Goal: Task Accomplishment & Management: Use online tool/utility

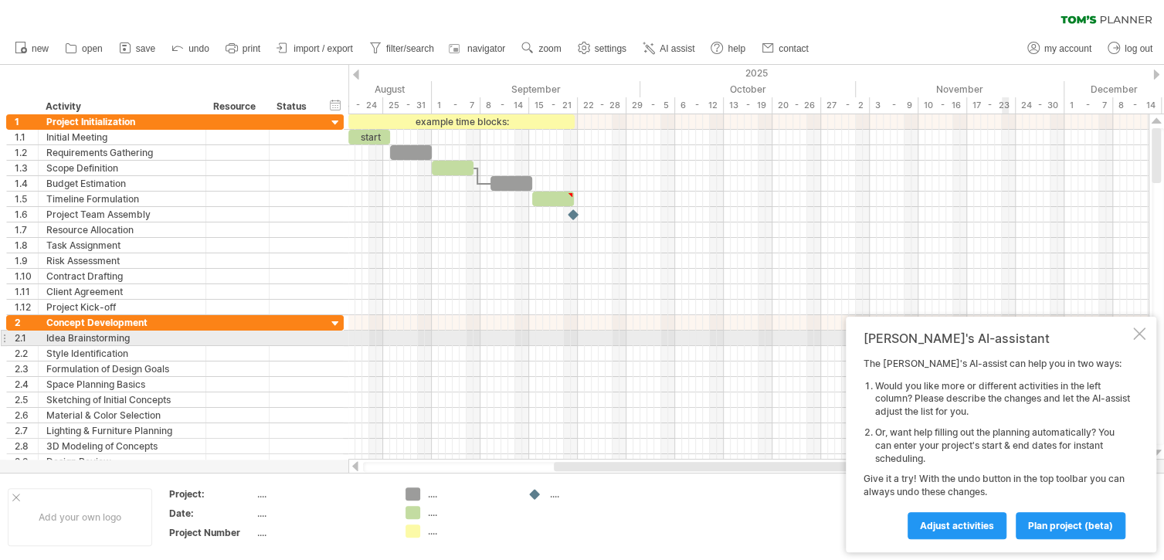
click at [1143, 335] on div at bounding box center [1139, 333] width 12 height 12
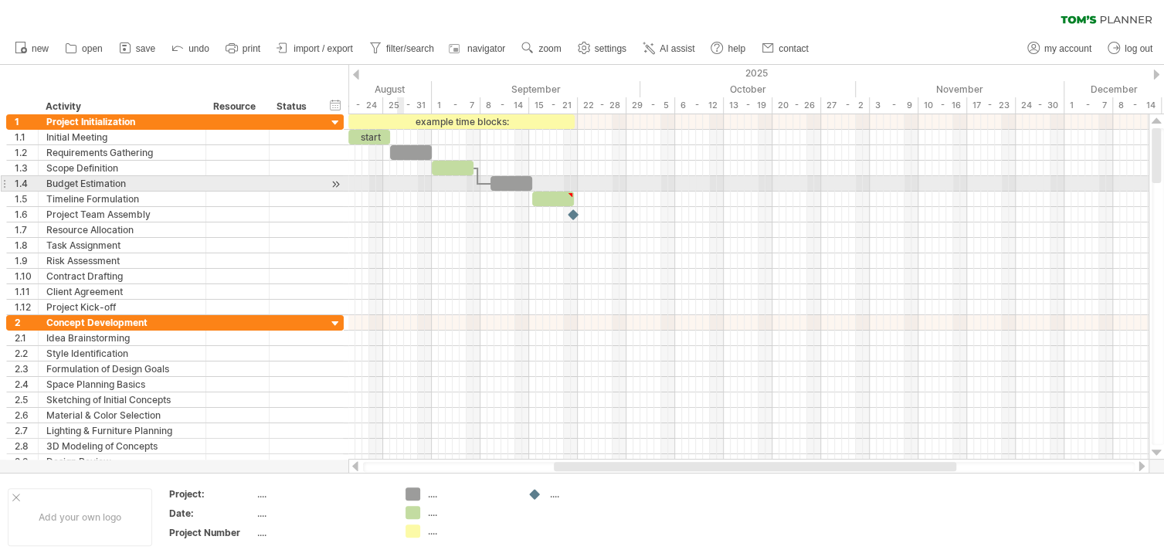
click at [402, 178] on div at bounding box center [748, 183] width 800 height 15
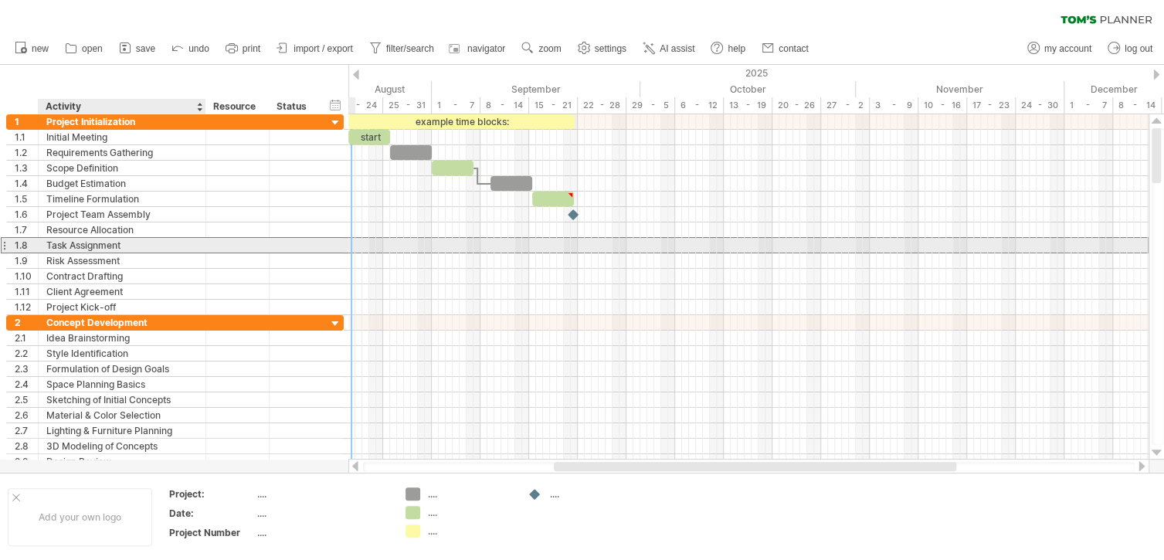
click at [105, 242] on div "Task Assignment" at bounding box center [121, 245] width 151 height 15
click at [133, 242] on input "**********" at bounding box center [121, 245] width 151 height 15
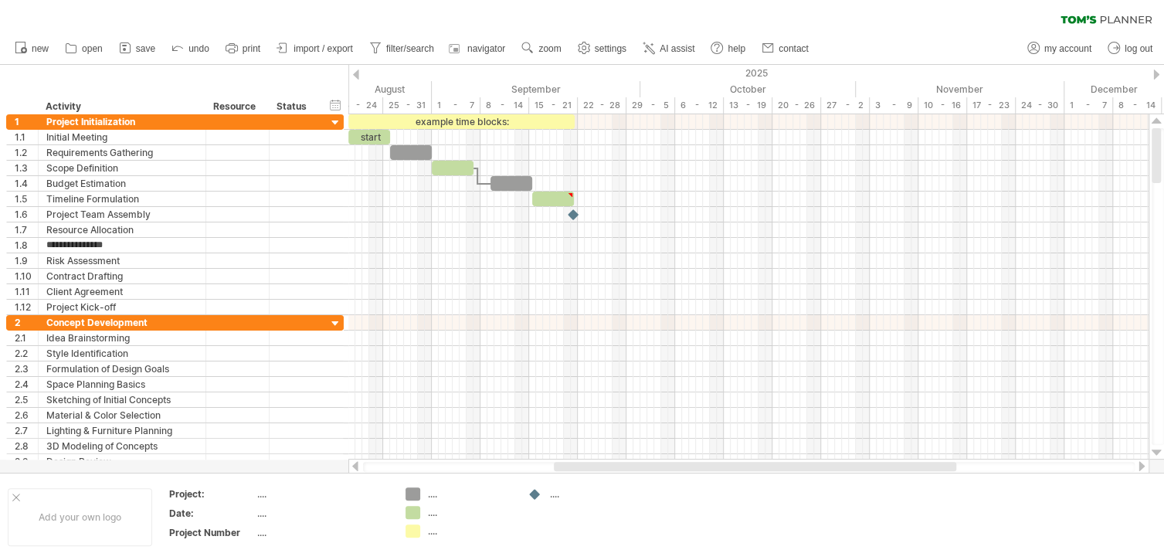
drag, startPoint x: 1120, startPoint y: 2, endPoint x: 458, endPoint y: 381, distance: 762.6
click at [458, 381] on div at bounding box center [748, 384] width 800 height 15
drag, startPoint x: 558, startPoint y: 461, endPoint x: 444, endPoint y: 465, distance: 114.3
click at [444, 465] on div at bounding box center [748, 466] width 801 height 15
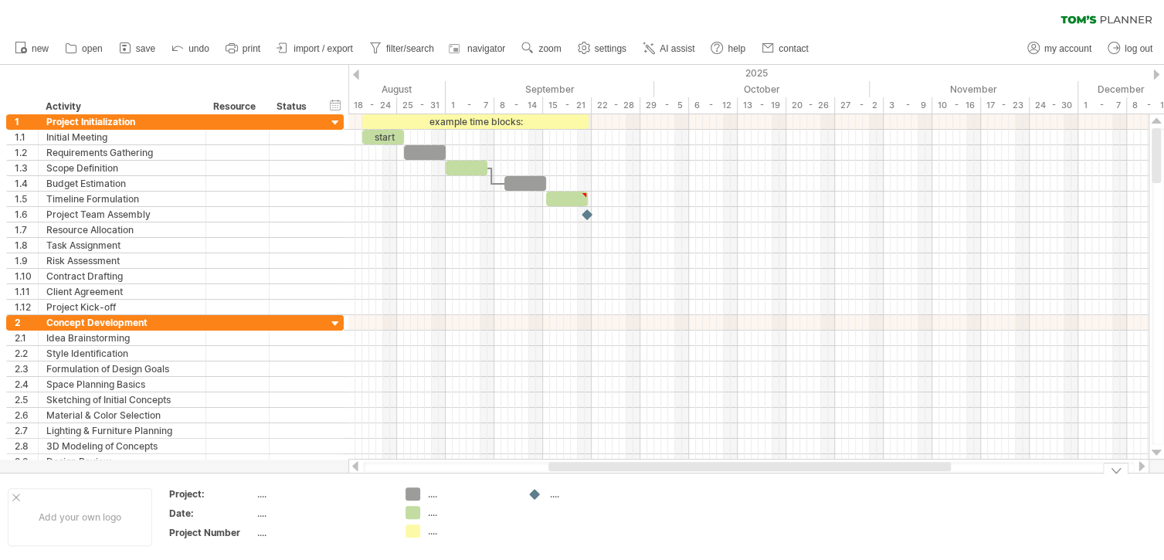
drag, startPoint x: 568, startPoint y: 464, endPoint x: 562, endPoint y: 479, distance: 15.6
click at [562, 479] on div "Trying to reach [DOMAIN_NAME] Connected again... 0% clear filter new 1" at bounding box center [582, 280] width 1164 height 560
click at [1069, 49] on span "my account" at bounding box center [1067, 48] width 47 height 11
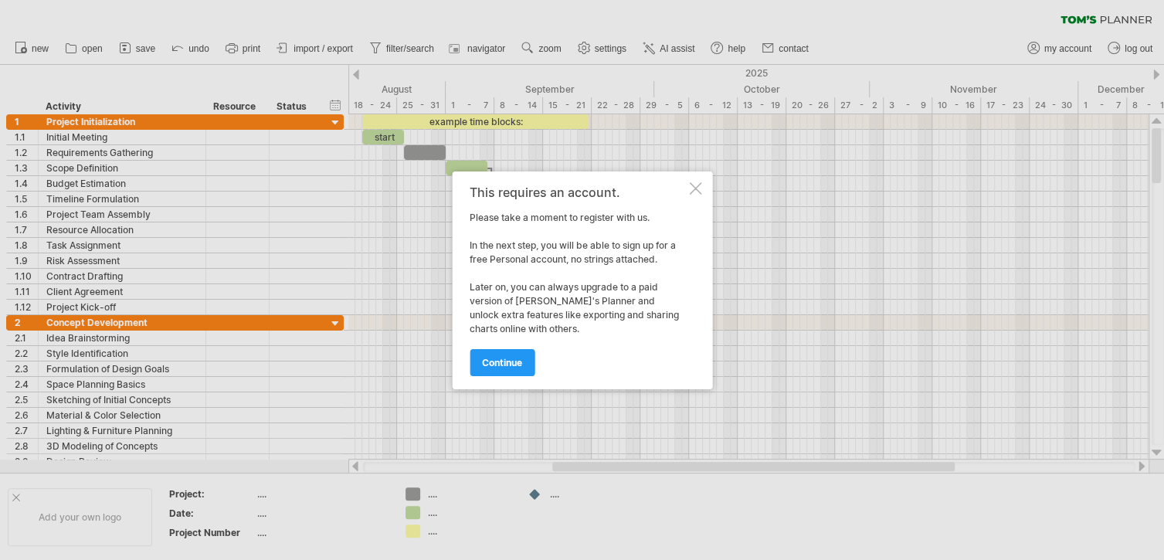
click at [690, 185] on div at bounding box center [695, 188] width 12 height 12
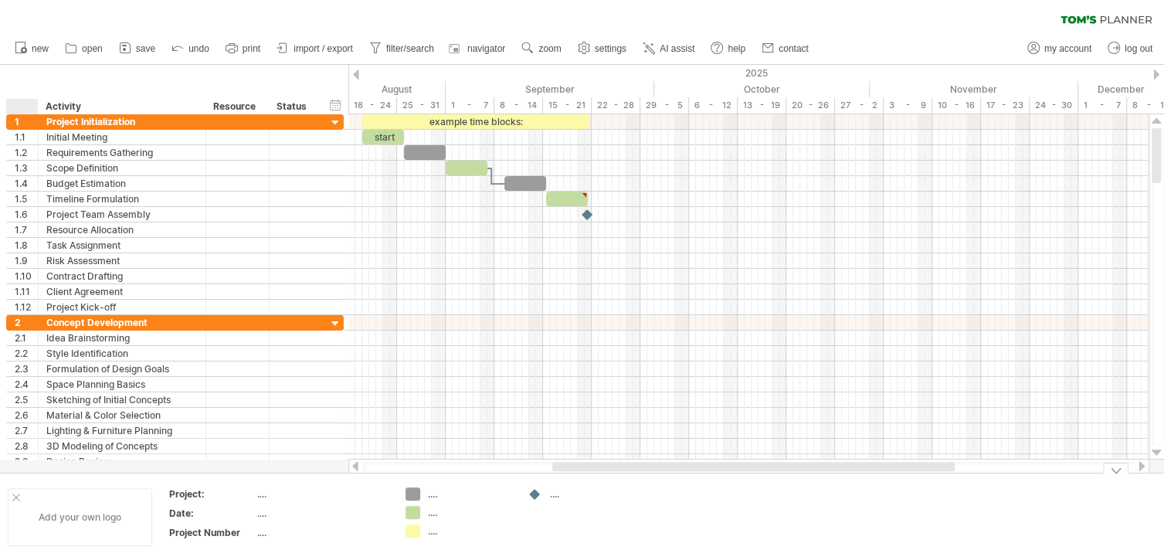
click at [15, 494] on div at bounding box center [16, 497] width 8 height 8
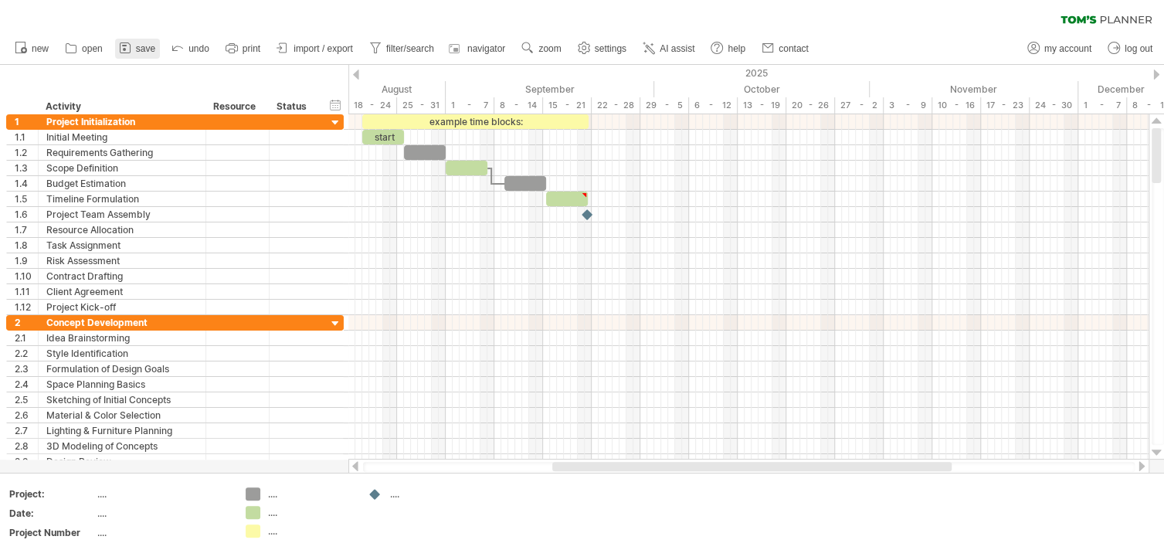
click at [137, 49] on span "save" at bounding box center [145, 48] width 19 height 11
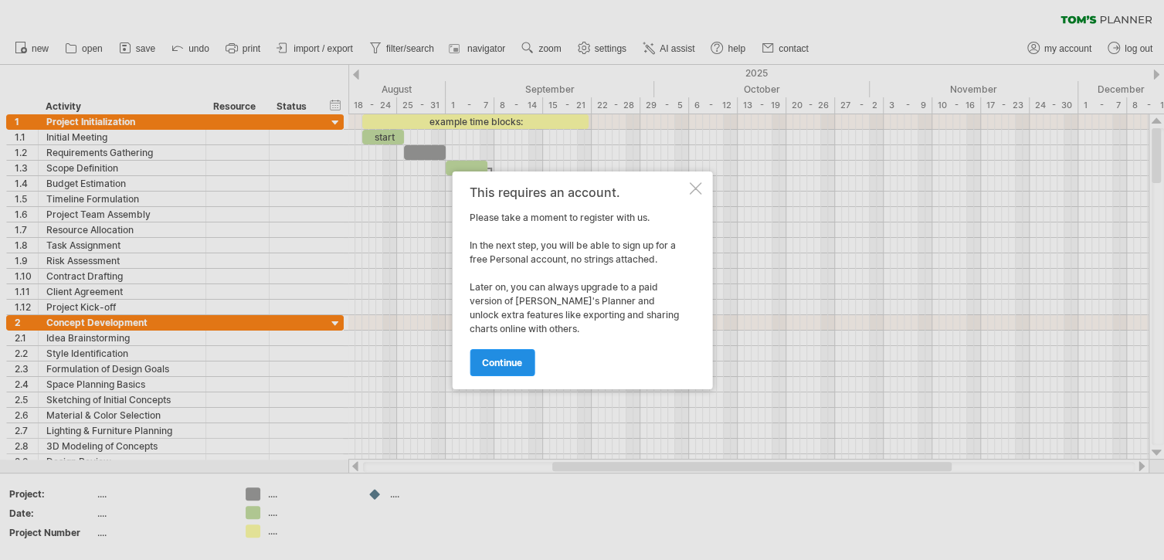
click at [490, 361] on span "continue" at bounding box center [502, 363] width 40 height 12
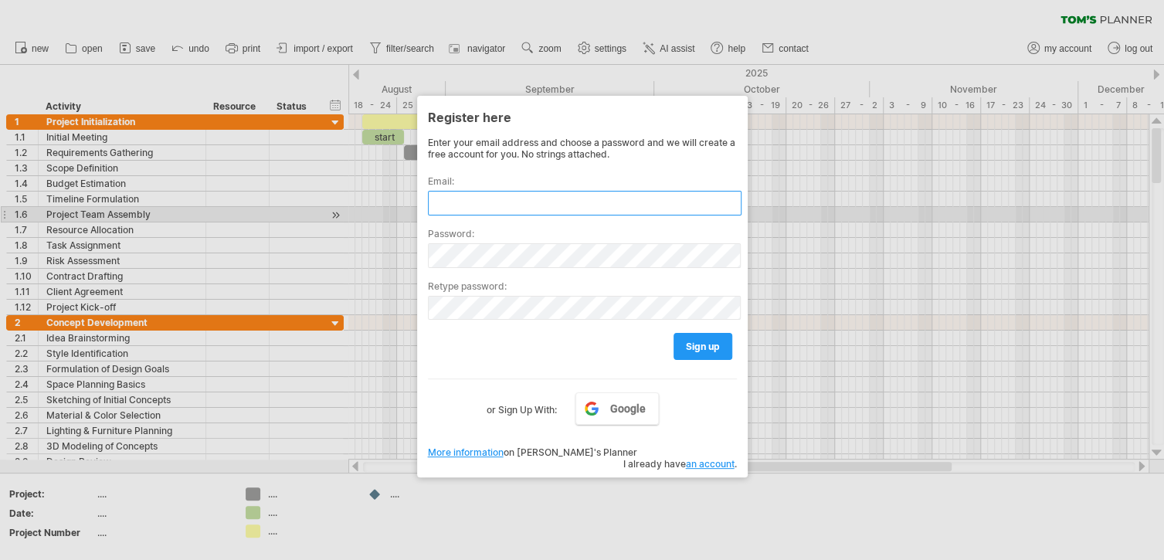
click at [471, 208] on input "text" at bounding box center [584, 203] width 313 height 25
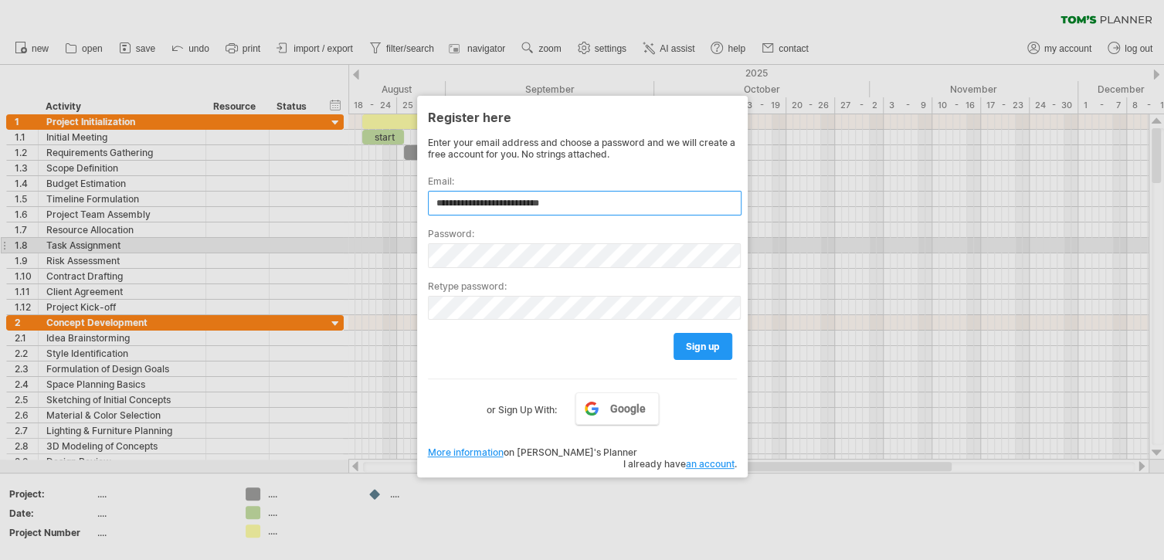
type input "**********"
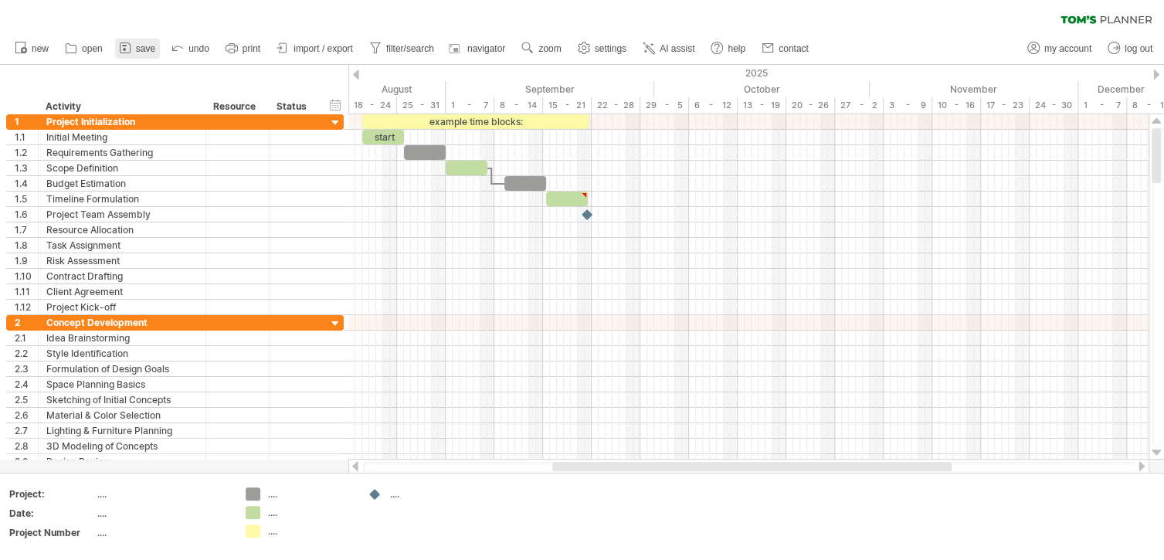
click at [146, 46] on span "save" at bounding box center [145, 48] width 19 height 11
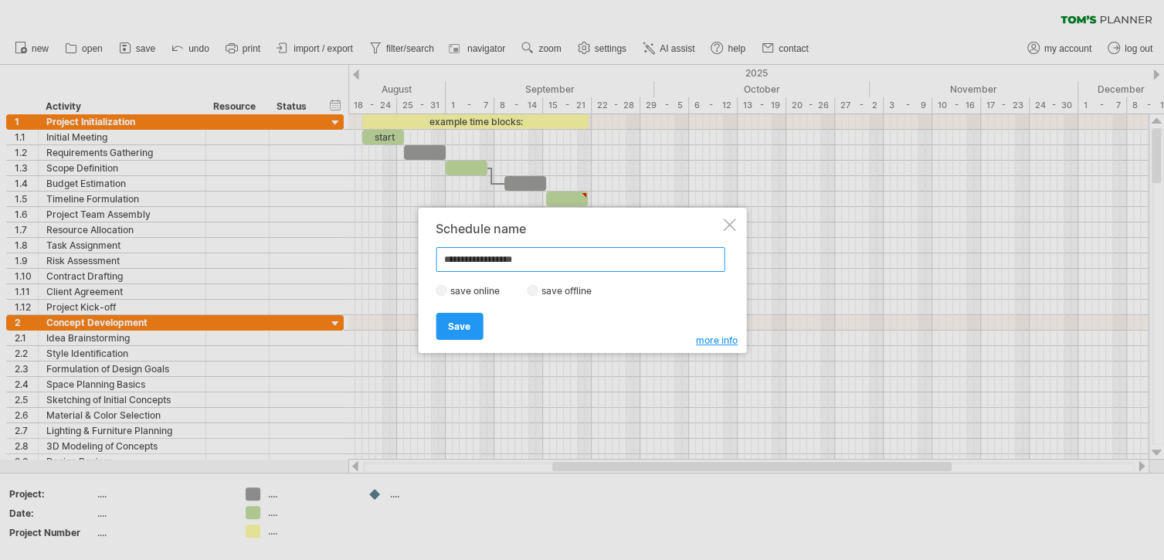
type input "**********"
click at [461, 327] on span "Save" at bounding box center [459, 326] width 22 height 12
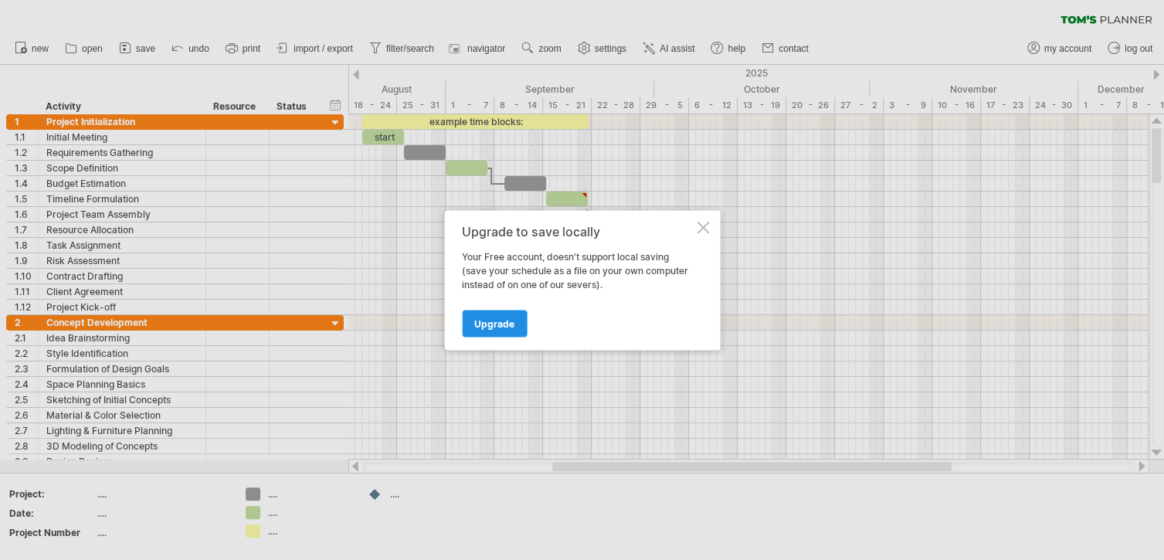
click at [490, 321] on span "Upgrade" at bounding box center [494, 323] width 40 height 12
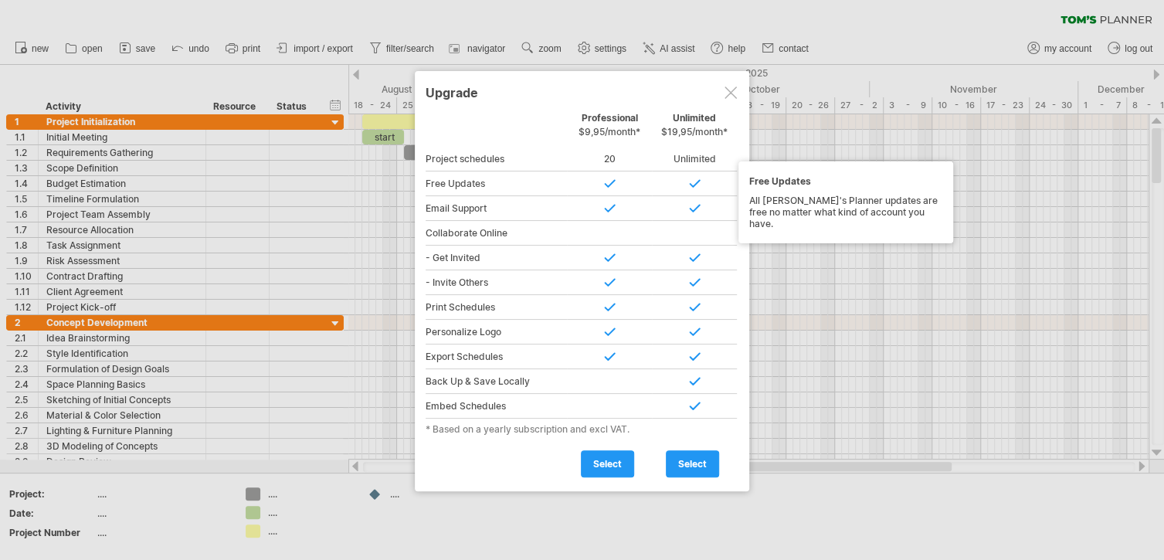
click at [460, 185] on div "Free Updates" at bounding box center [495, 183] width 141 height 25
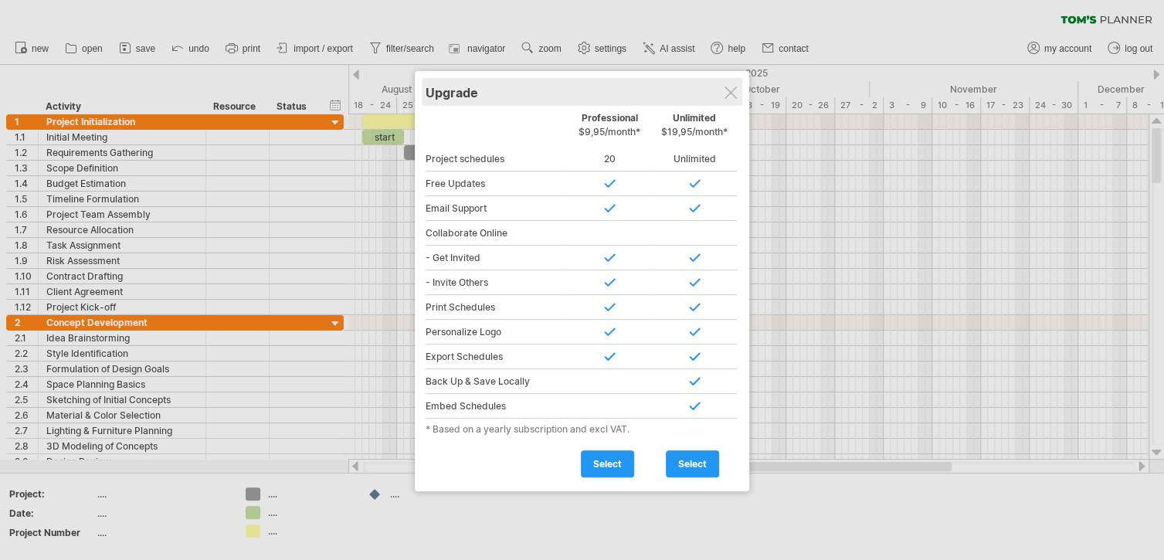
click at [737, 93] on div "Upgrade Personal Free Professional $9,95/month* Unlimited $19,95/month* Project…" at bounding box center [582, 281] width 334 height 420
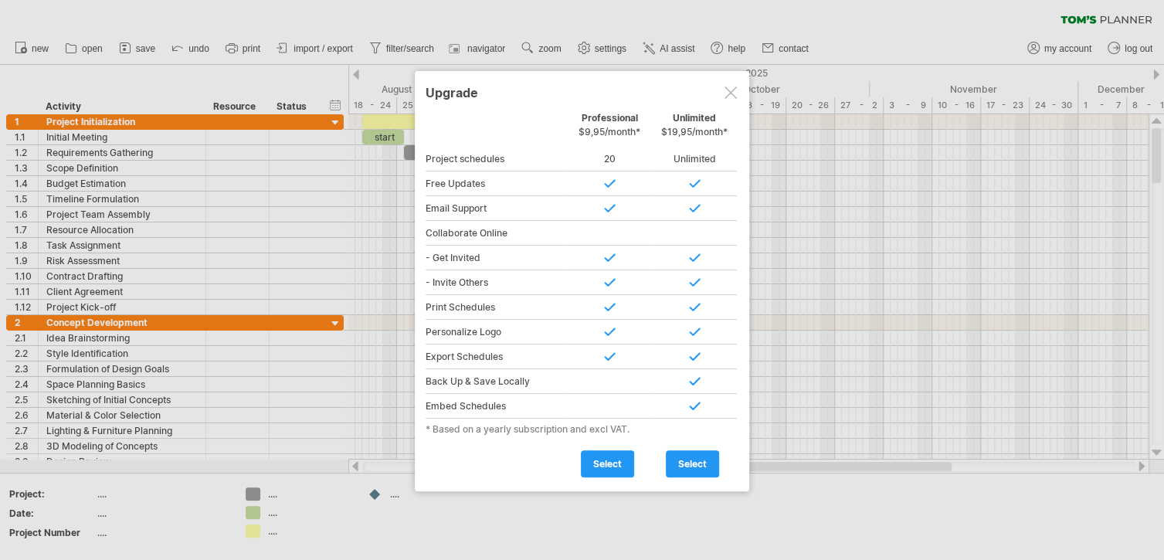
click at [724, 94] on div at bounding box center [730, 92] width 12 height 12
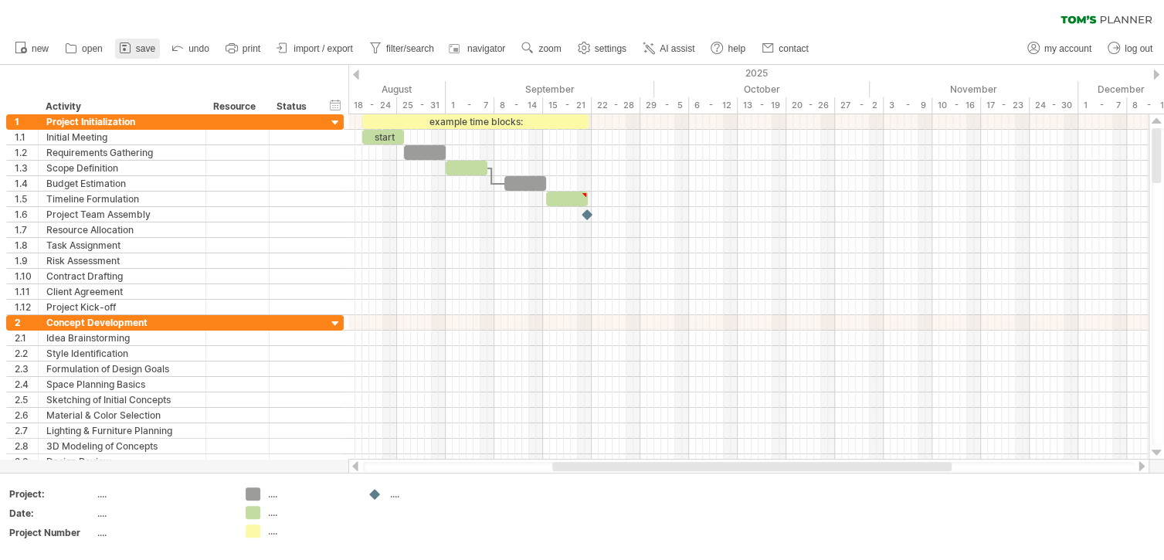
click at [146, 44] on span "save" at bounding box center [145, 48] width 19 height 11
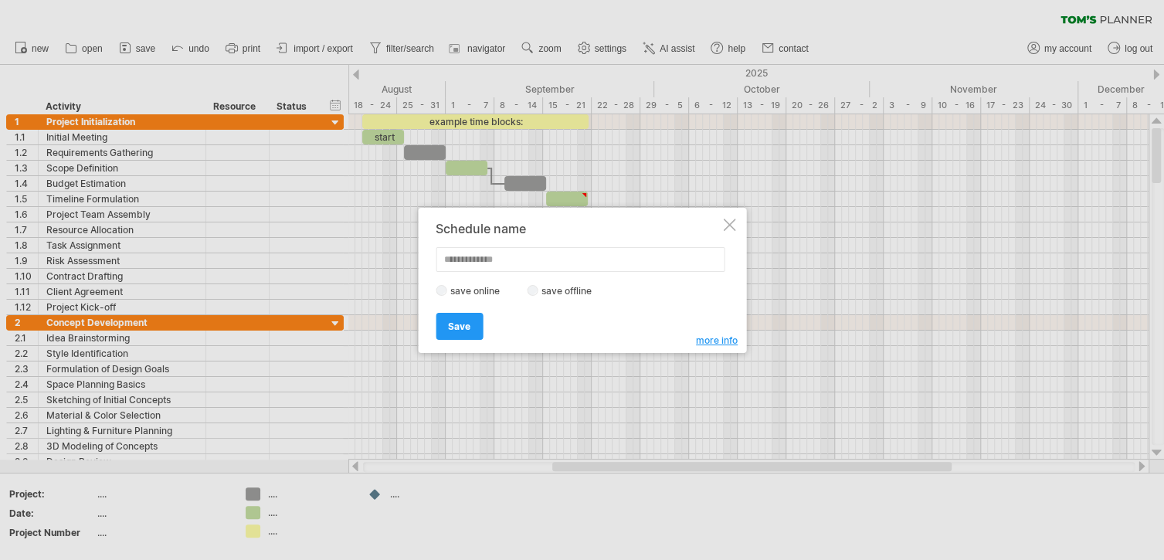
click at [466, 293] on label "save online" at bounding box center [479, 291] width 66 height 12
click at [456, 327] on span "Save" at bounding box center [459, 326] width 22 height 12
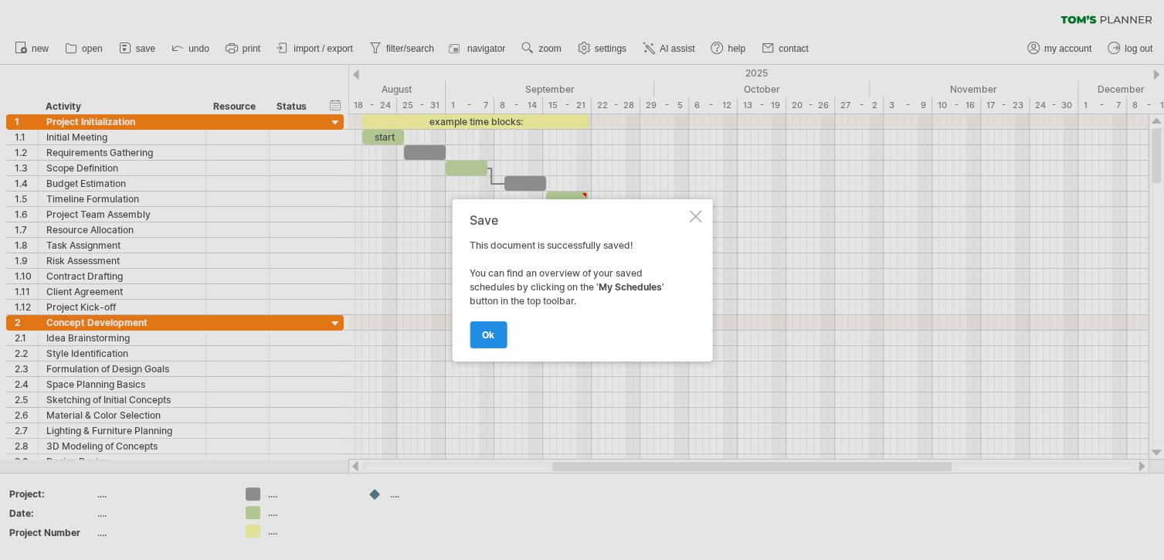
click at [489, 333] on span "ok" at bounding box center [488, 335] width 12 height 12
